Goal: Check status: Check status

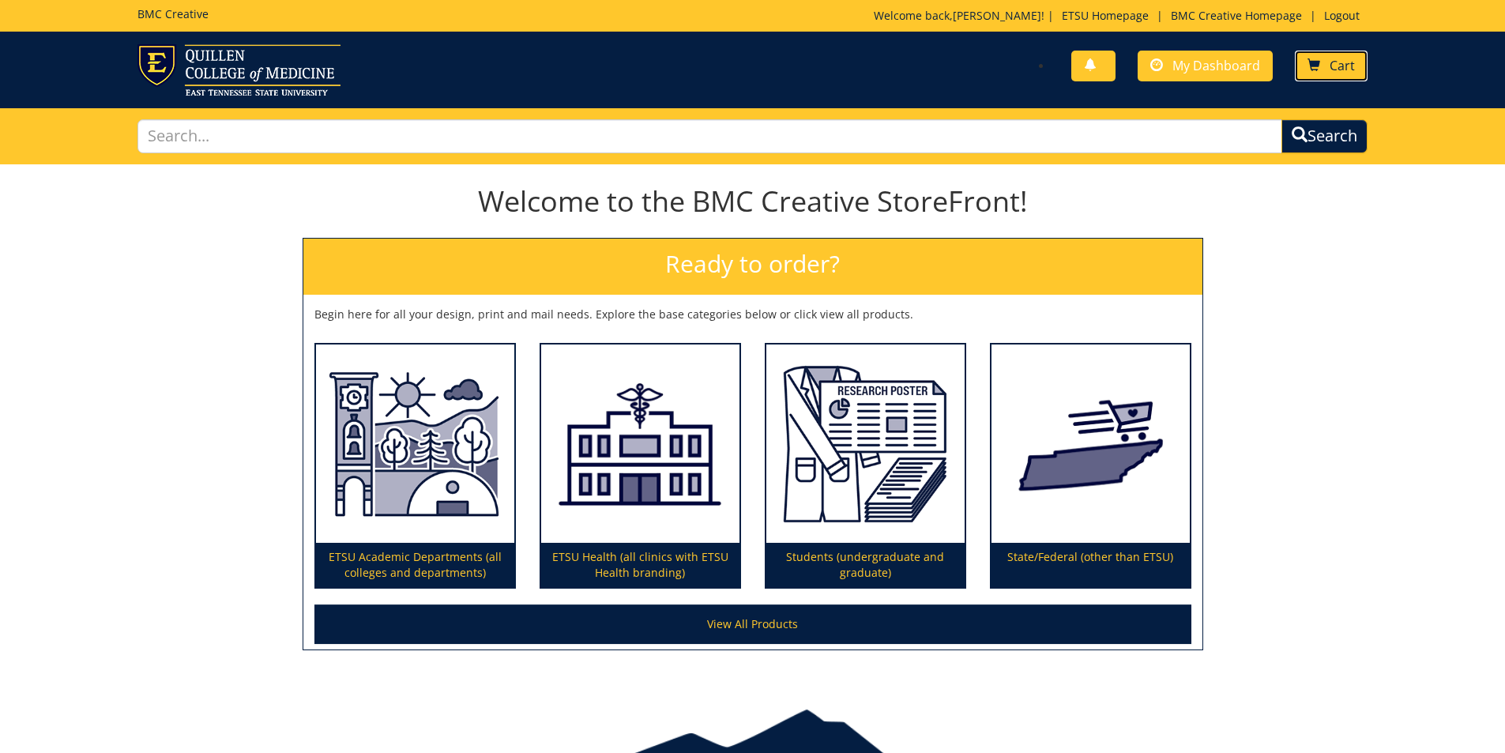
click at [1324, 66] on link "Cart" at bounding box center [1330, 66] width 73 height 31
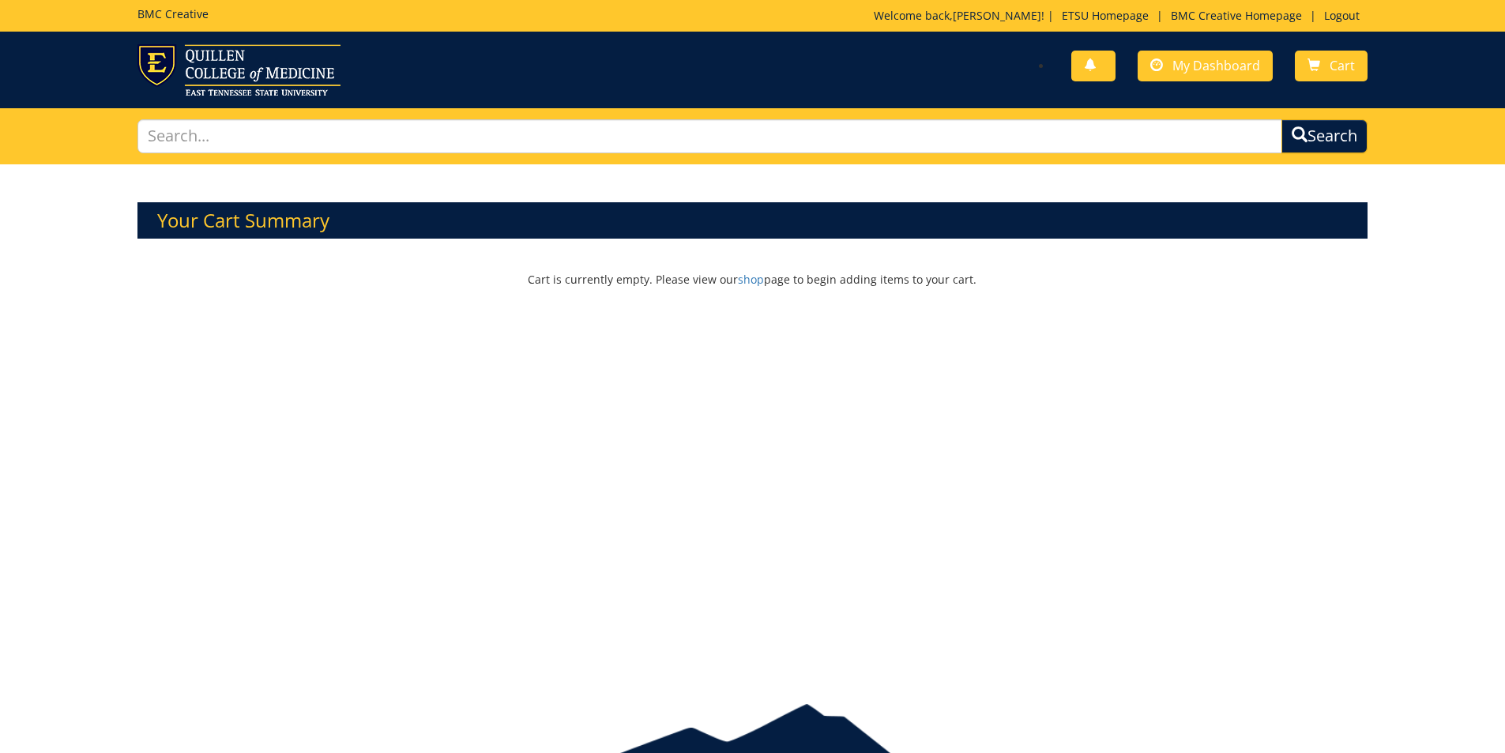
click at [1215, 66] on span "My Dashboard" at bounding box center [1216, 65] width 88 height 17
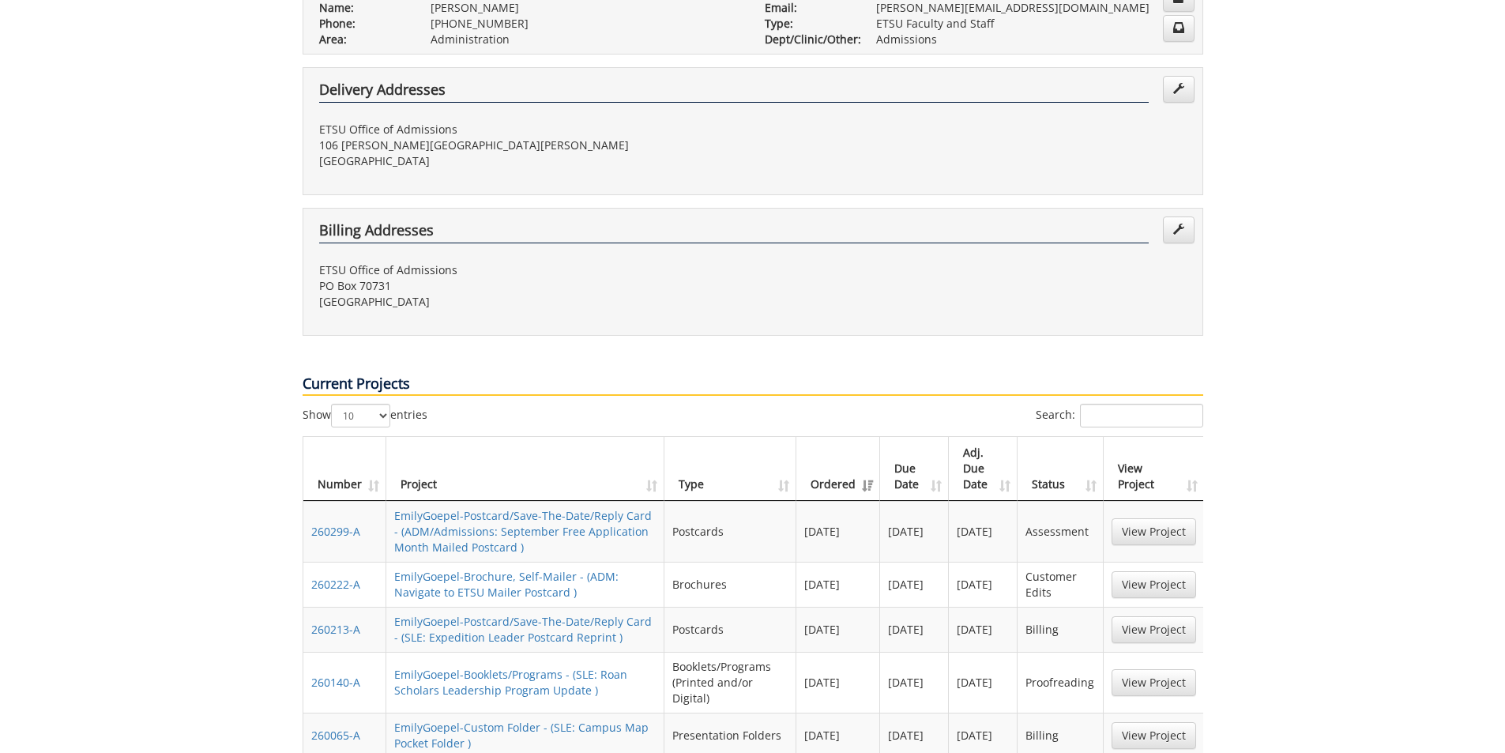
scroll to position [365, 0]
click at [1160, 569] on link "View Project" at bounding box center [1153, 582] width 85 height 27
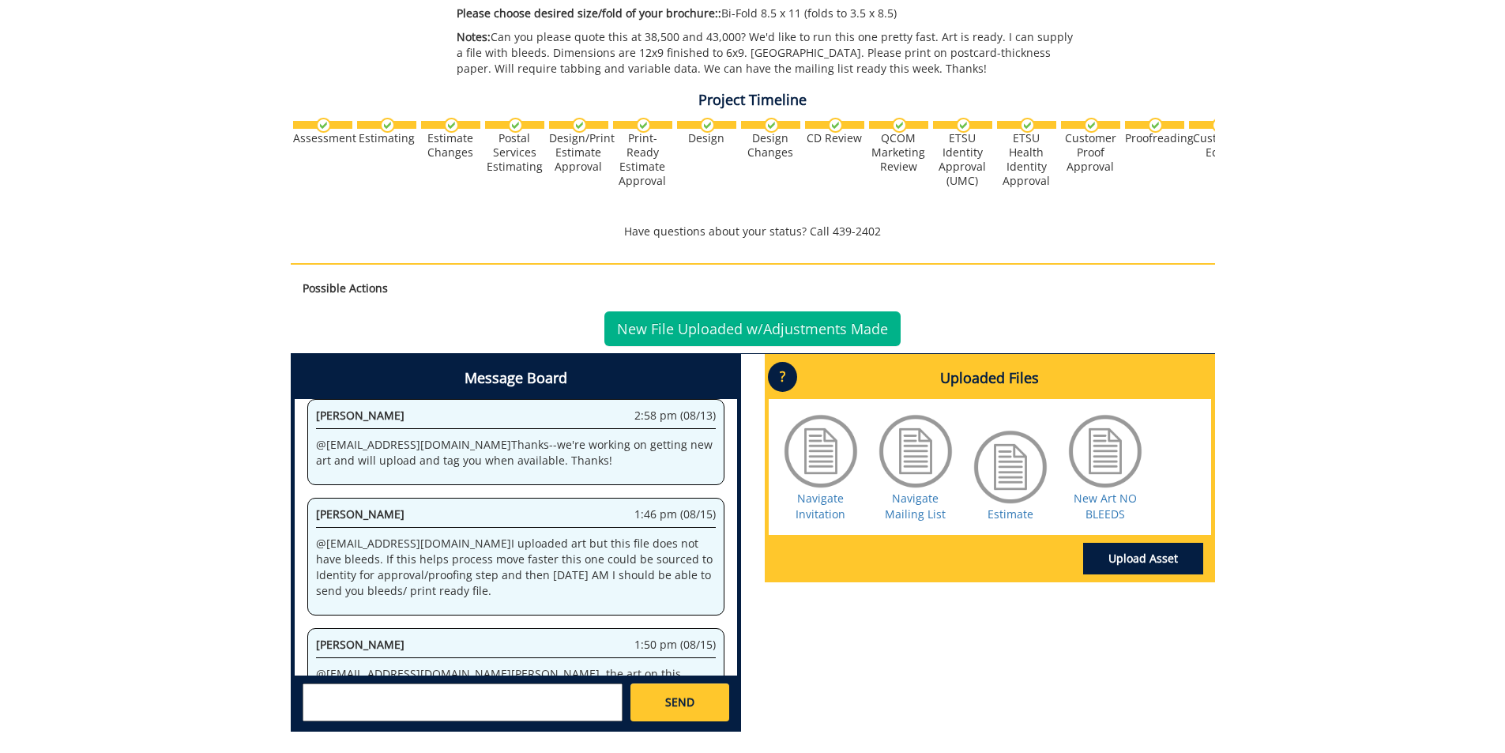
scroll to position [626, 0]
